Goal: Task Accomplishment & Management: Use online tool/utility

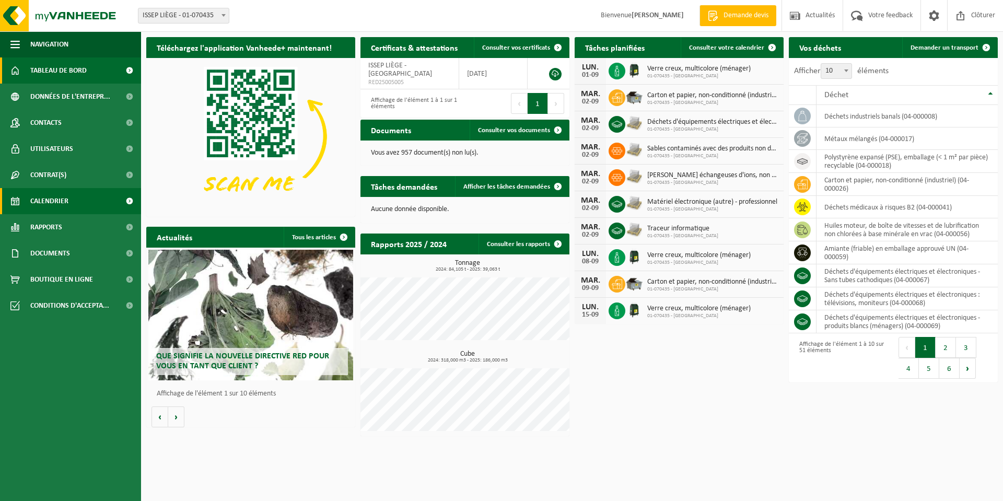
click at [52, 195] on span "Calendrier" at bounding box center [49, 201] width 38 height 26
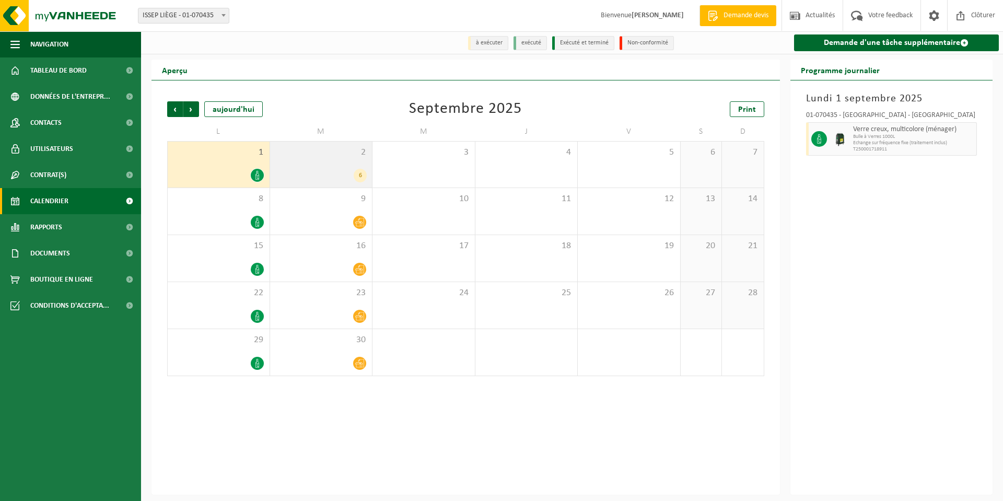
click at [312, 173] on div "6" at bounding box center [321, 176] width 92 height 14
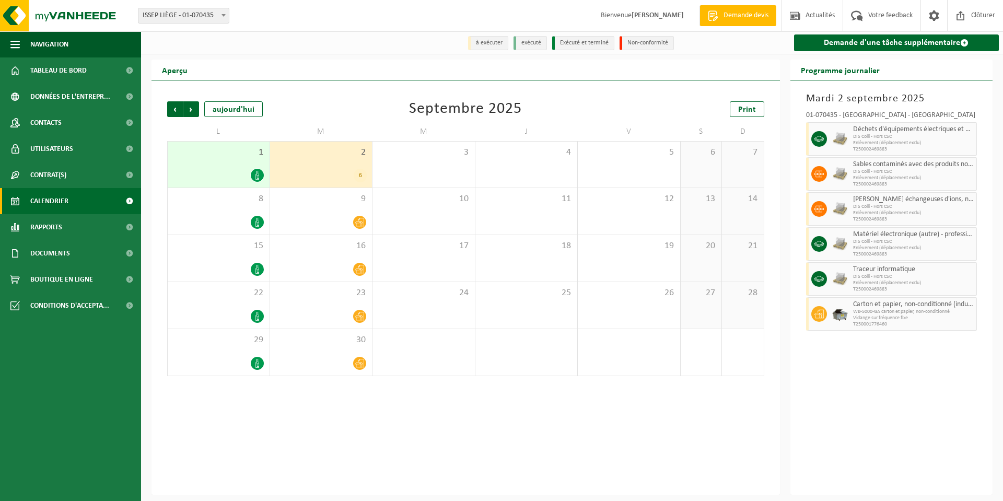
click at [45, 203] on span "Calendrier" at bounding box center [49, 201] width 38 height 26
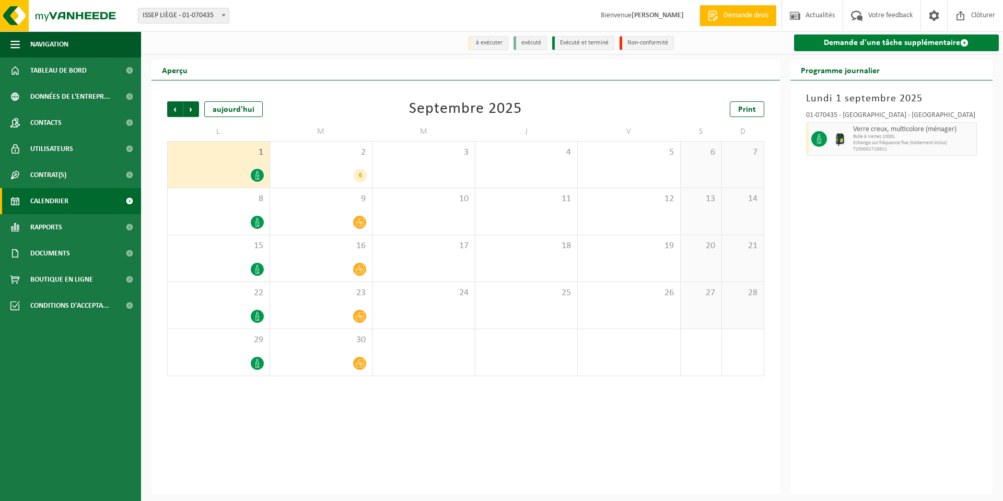
click at [900, 42] on link "Demande d'une tâche supplémentaire" at bounding box center [896, 42] width 205 height 17
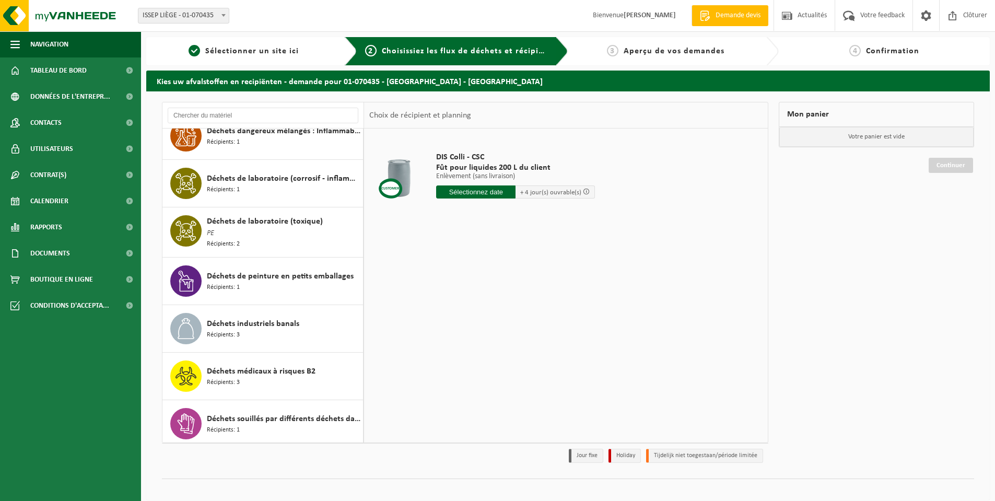
scroll to position [836, 0]
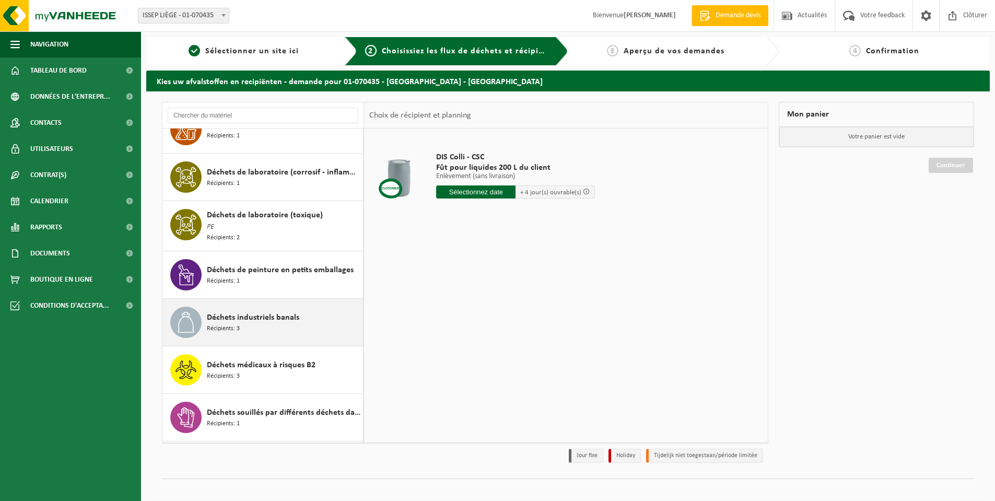
click at [233, 325] on span "Récipients: 3" at bounding box center [223, 329] width 33 height 10
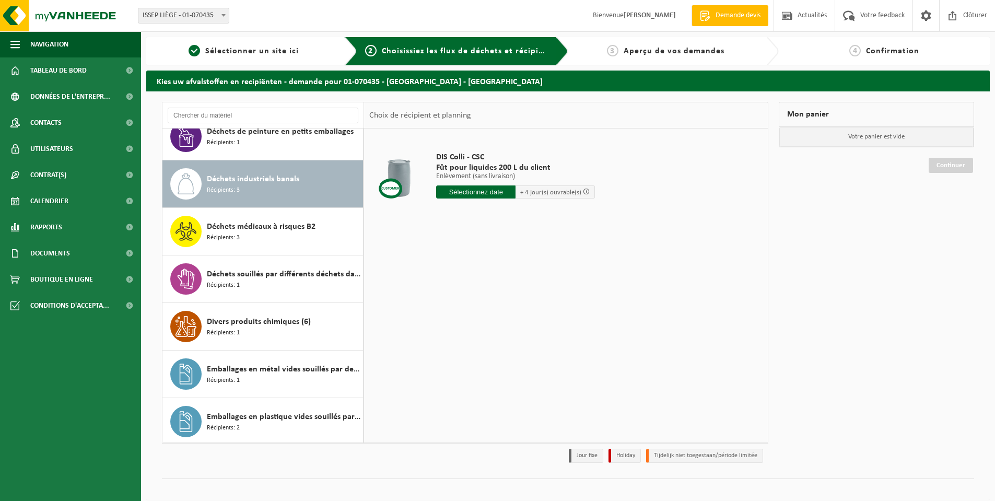
scroll to position [1001, 0]
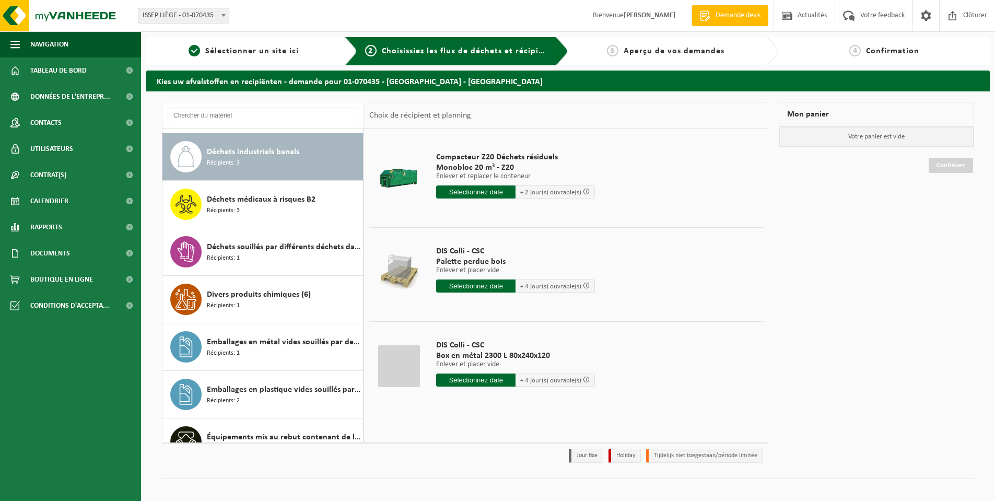
click at [485, 190] on input "text" at bounding box center [475, 191] width 79 height 13
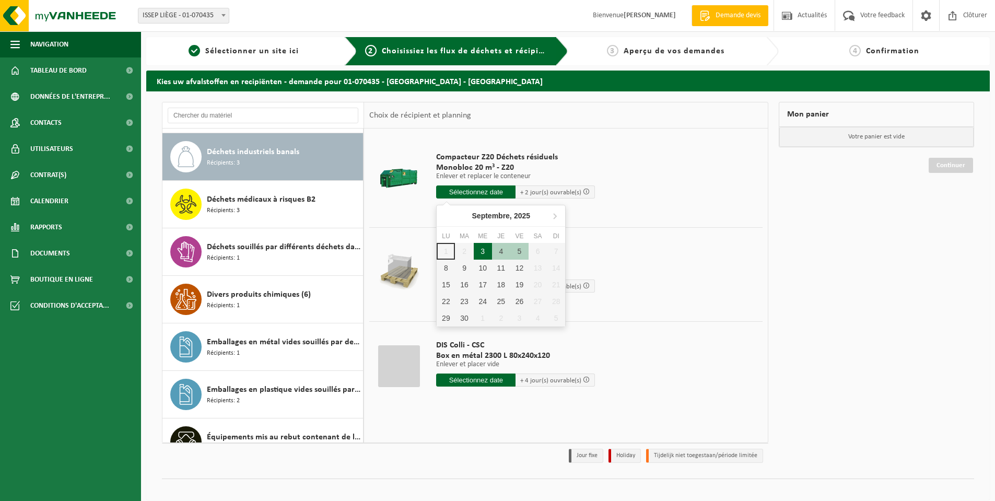
click at [484, 252] on div "3" at bounding box center [483, 251] width 18 height 17
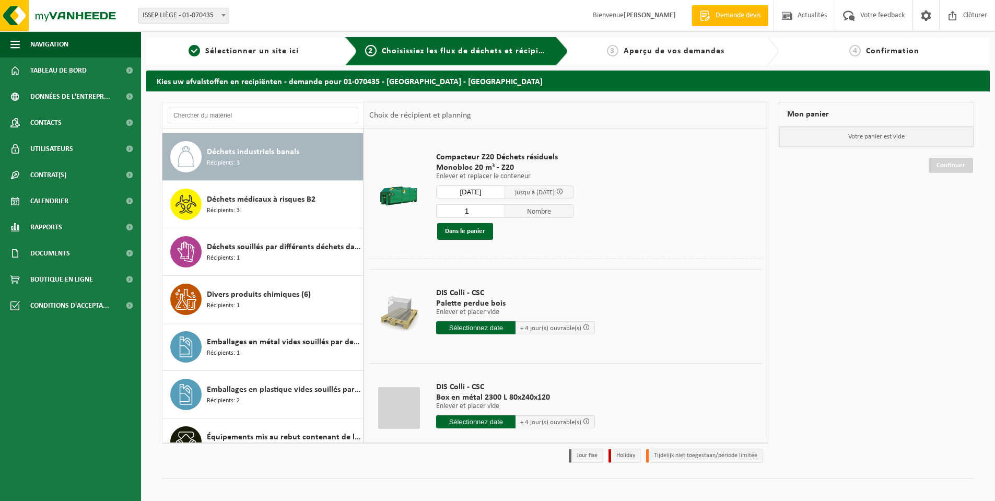
type input "à partir de 2025-09-03"
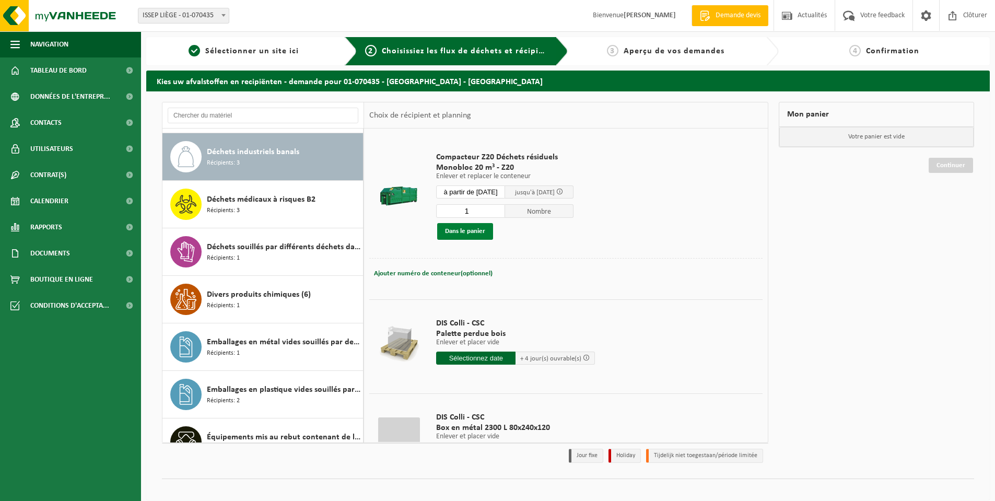
click at [474, 230] on button "Dans le panier" at bounding box center [465, 231] width 56 height 17
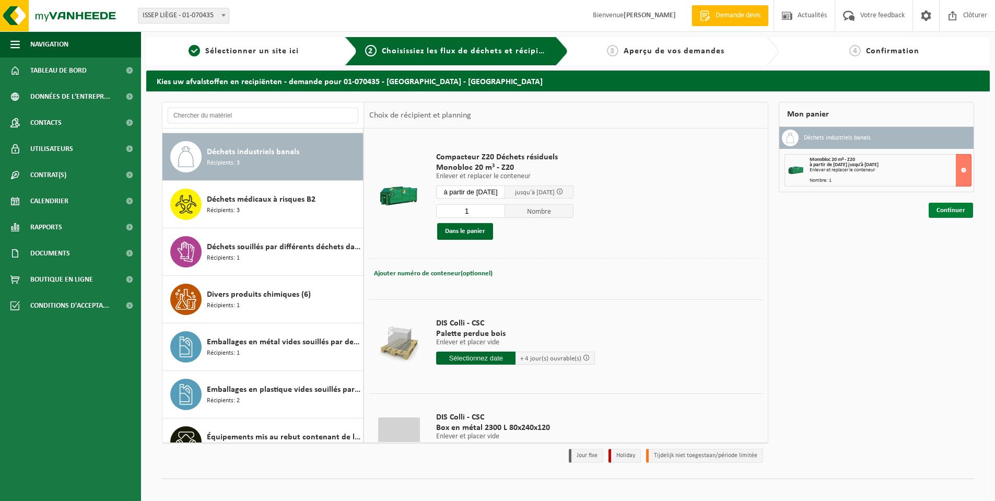
click at [955, 208] on link "Continuer" at bounding box center [951, 210] width 44 height 15
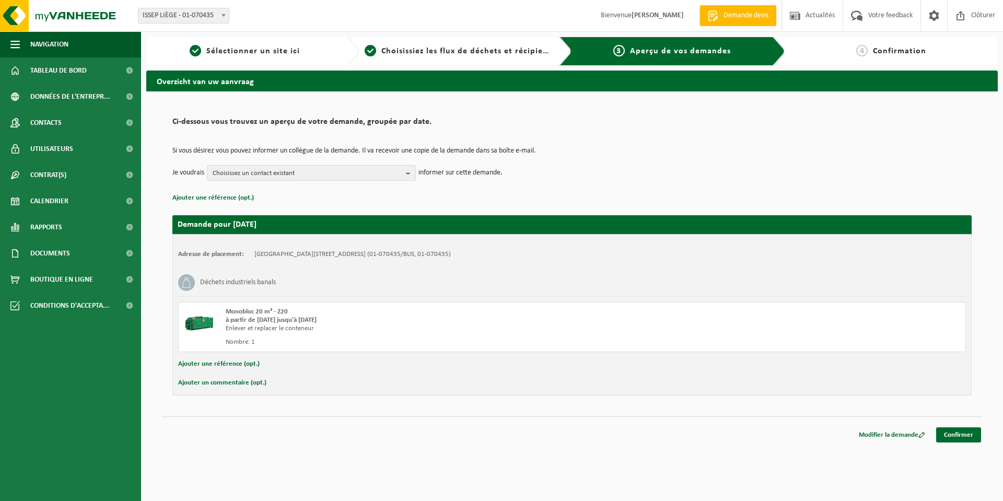
click at [325, 170] on span "Choisissez un contact existant" at bounding box center [307, 174] width 189 height 16
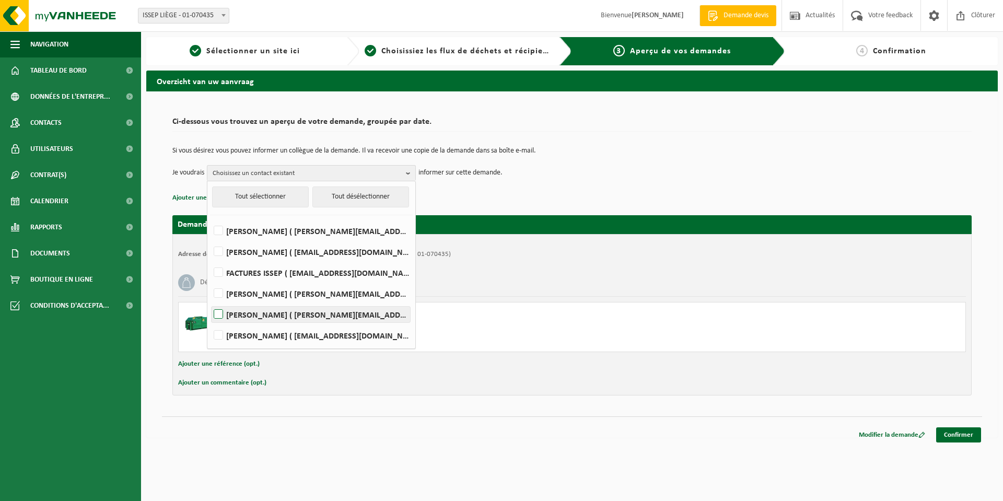
click at [220, 312] on label "Moubarak Mbah ( m.mbah@issep.be )" at bounding box center [311, 315] width 198 height 16
click at [210, 301] on input "Moubarak Mbah ( m.mbah@issep.be )" at bounding box center [209, 301] width 1 height 1
checkbox input "true"
click at [966, 435] on link "Confirmer" at bounding box center [958, 434] width 45 height 15
